Goal: Check status: Check status

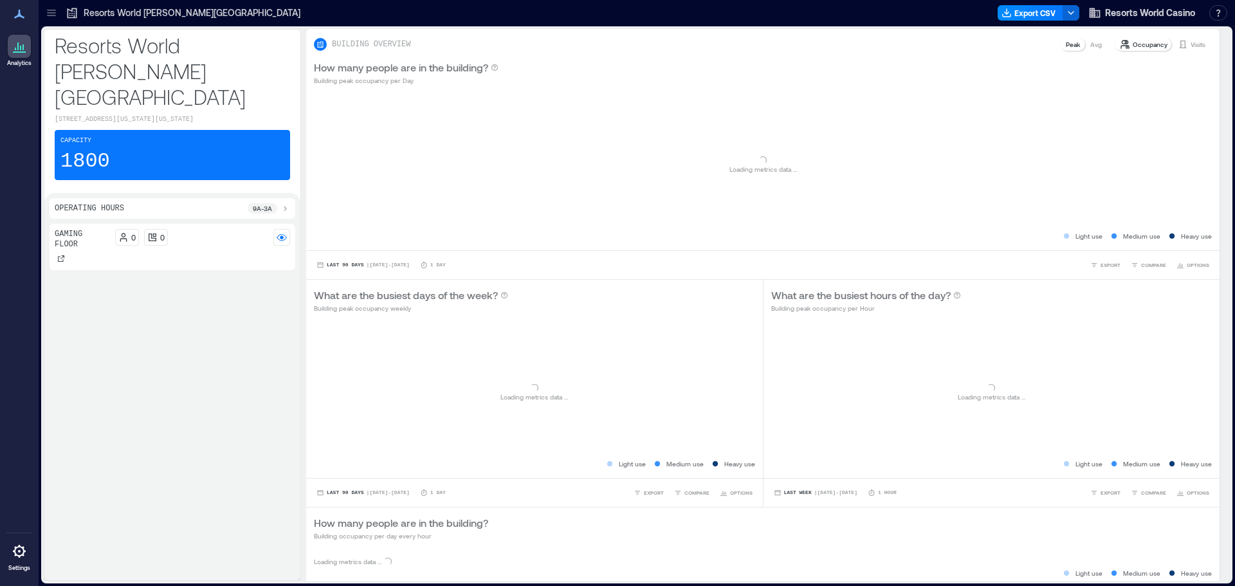
click at [160, 10] on p "Resorts World [PERSON_NAME][GEOGRAPHIC_DATA]" at bounding box center [192, 12] width 217 height 13
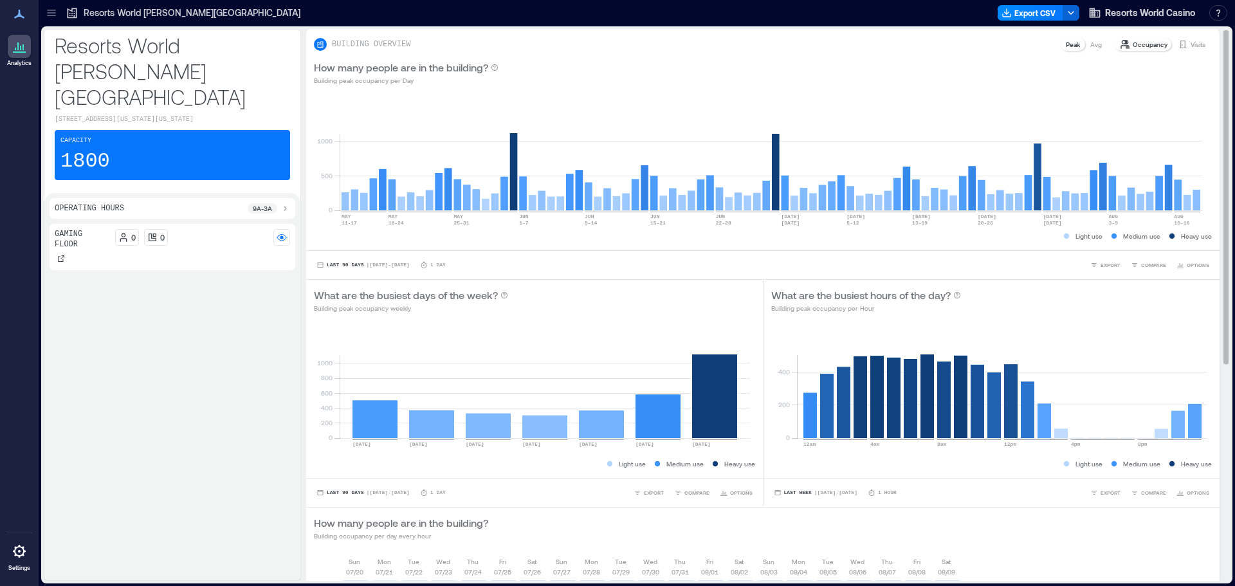
click at [1191, 42] on p "Visits" at bounding box center [1198, 44] width 15 height 10
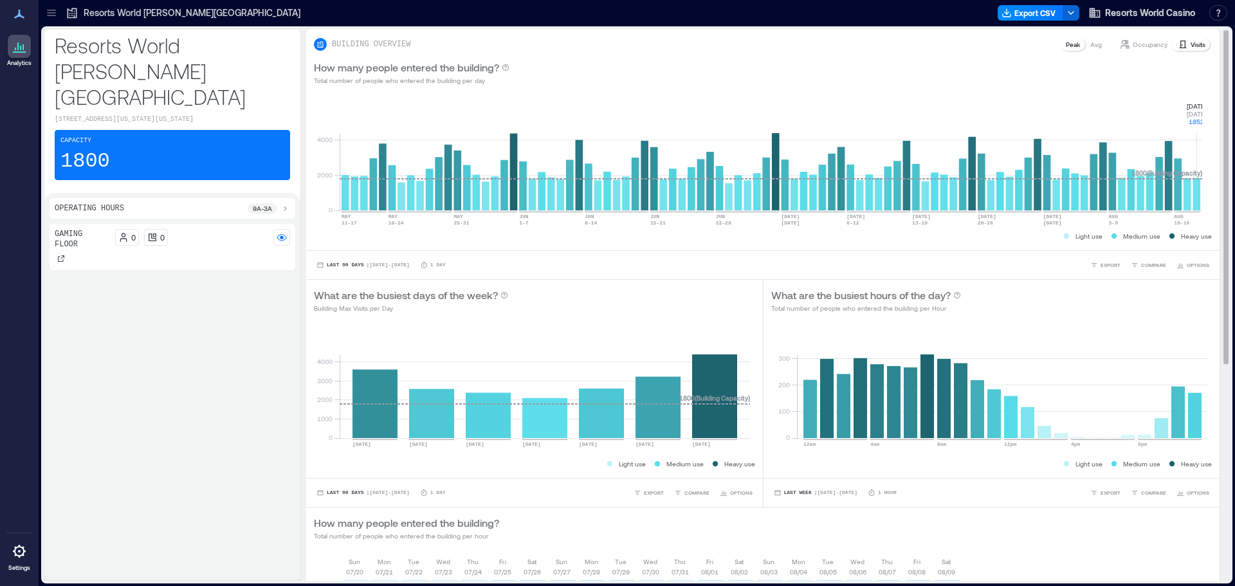
click at [1195, 191] on rect at bounding box center [771, 155] width 863 height 109
drag, startPoint x: 1199, startPoint y: 109, endPoint x: 1207, endPoint y: 124, distance: 16.4
click at [1207, 124] on div "0 2000 4000 [DATE]-[DATE] [DATE]-[DATE] [DATE]-[DATE] [DATE]-[DATE] [DATE]-[DAT…" at bounding box center [762, 171] width 913 height 157
copy g "[DATE] [DATE] 1852"
